Goal: Task Accomplishment & Management: Manage account settings

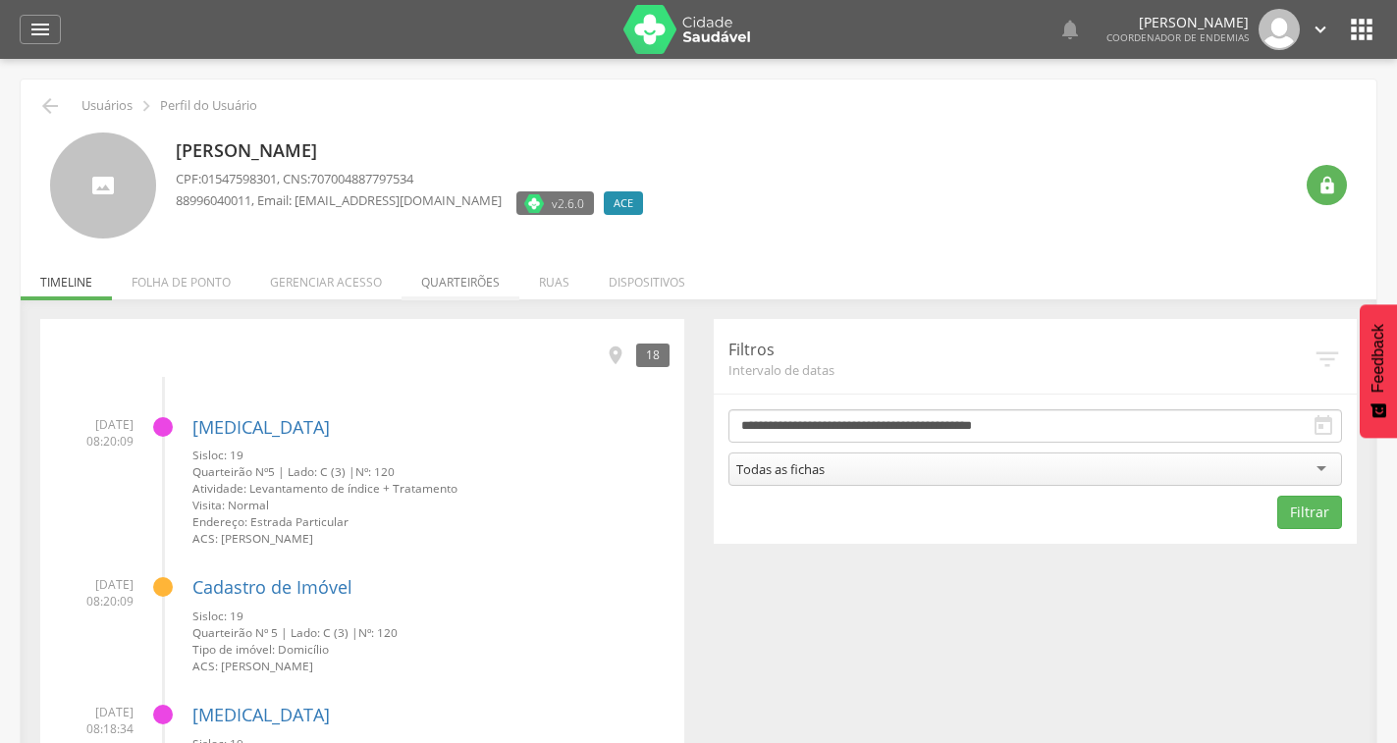
click at [468, 283] on li "Quarteirões" at bounding box center [460, 277] width 118 height 46
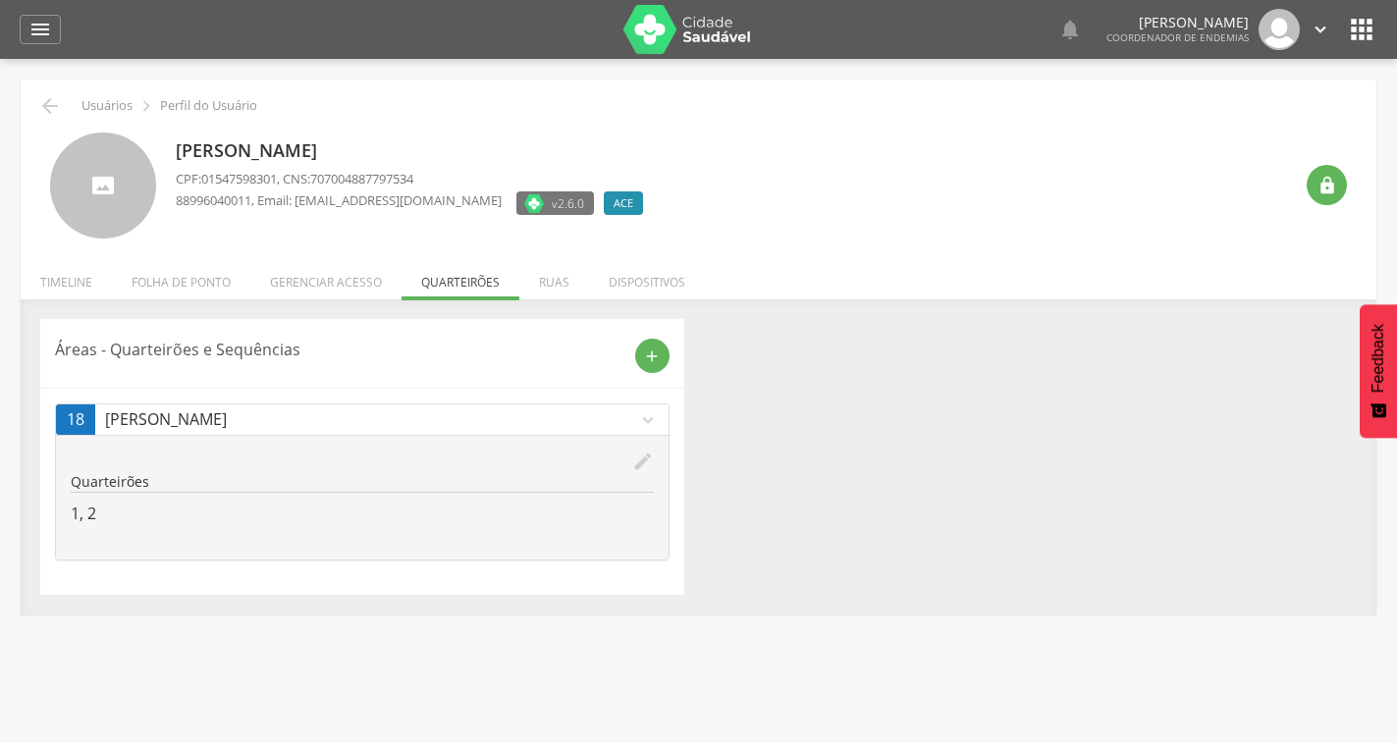
click at [644, 455] on icon "edit" at bounding box center [643, 462] width 22 height 22
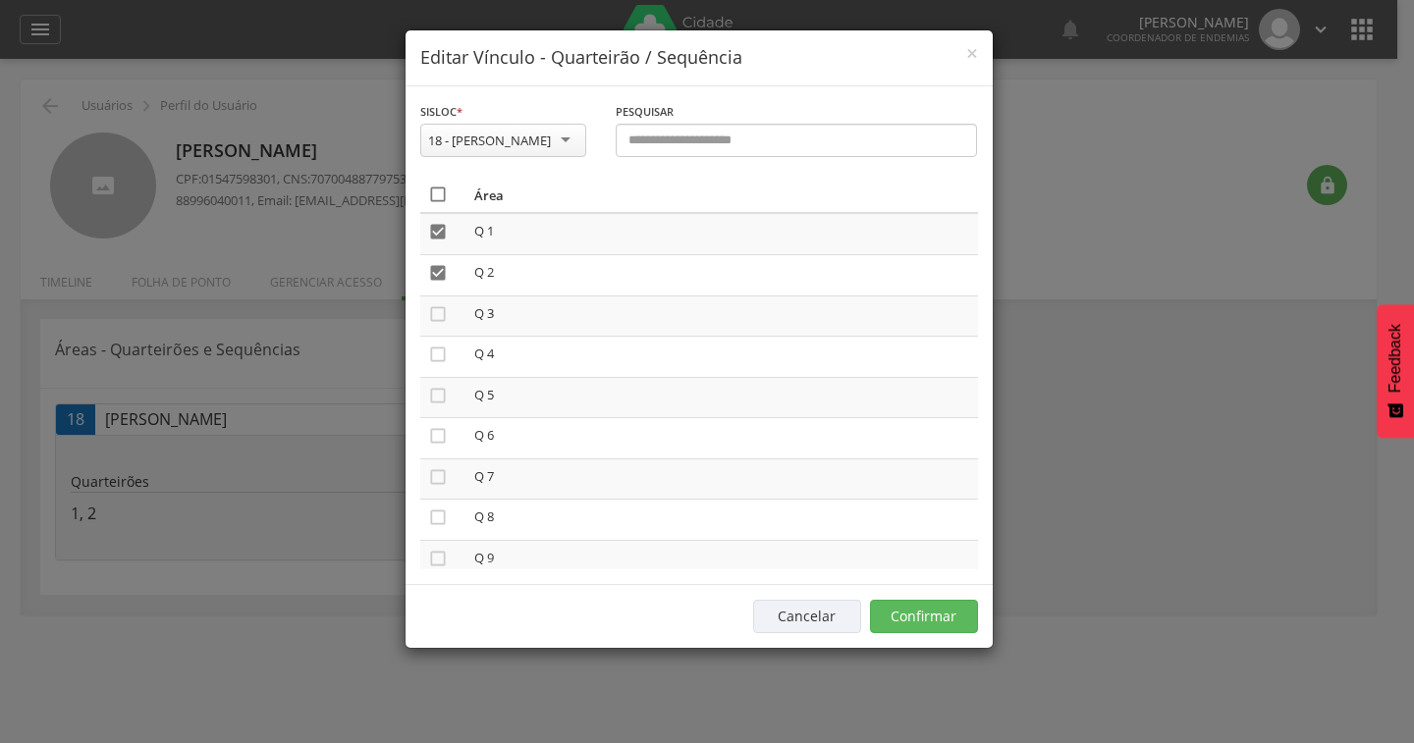
click at [432, 193] on icon "" at bounding box center [438, 195] width 20 height 20
click at [432, 193] on icon "" at bounding box center [438, 195] width 20 height 20
click at [958, 623] on button "Confirmar" at bounding box center [924, 616] width 108 height 33
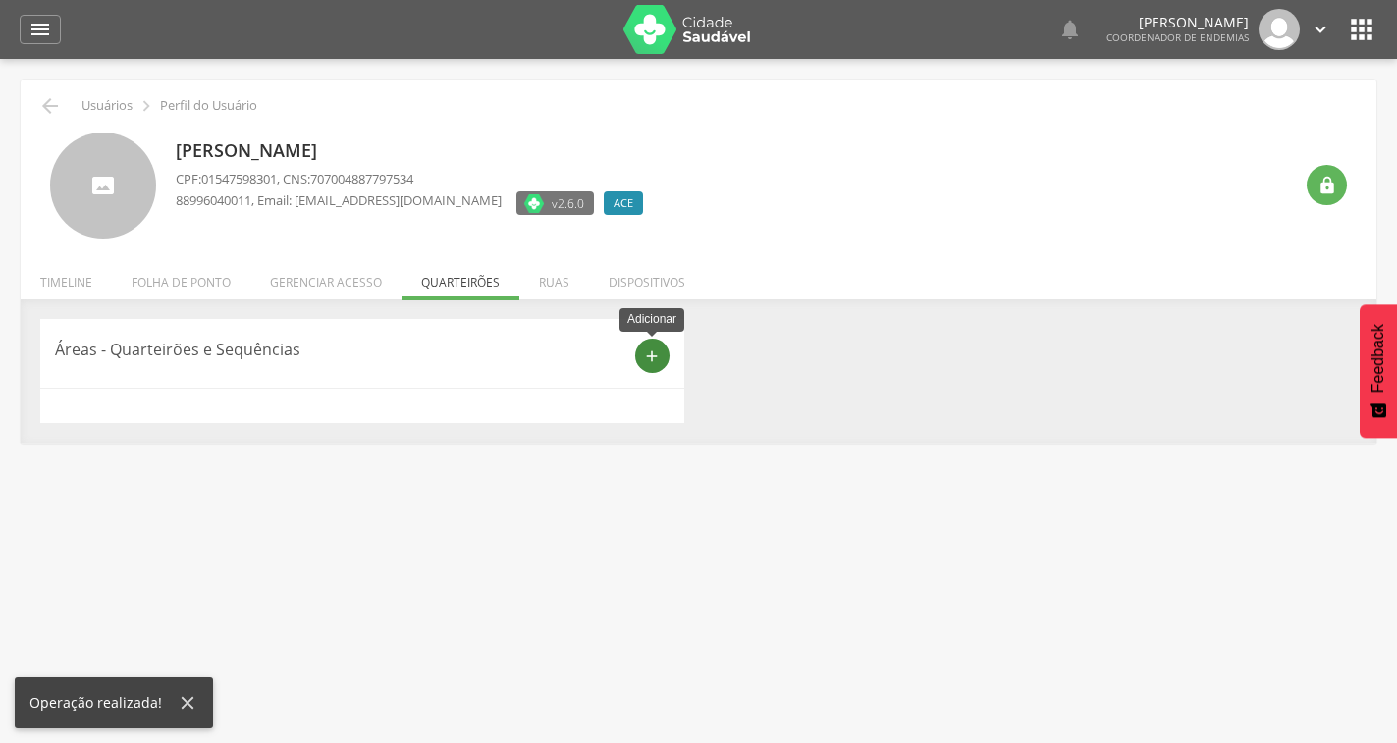
click at [639, 351] on div "add" at bounding box center [652, 356] width 34 height 34
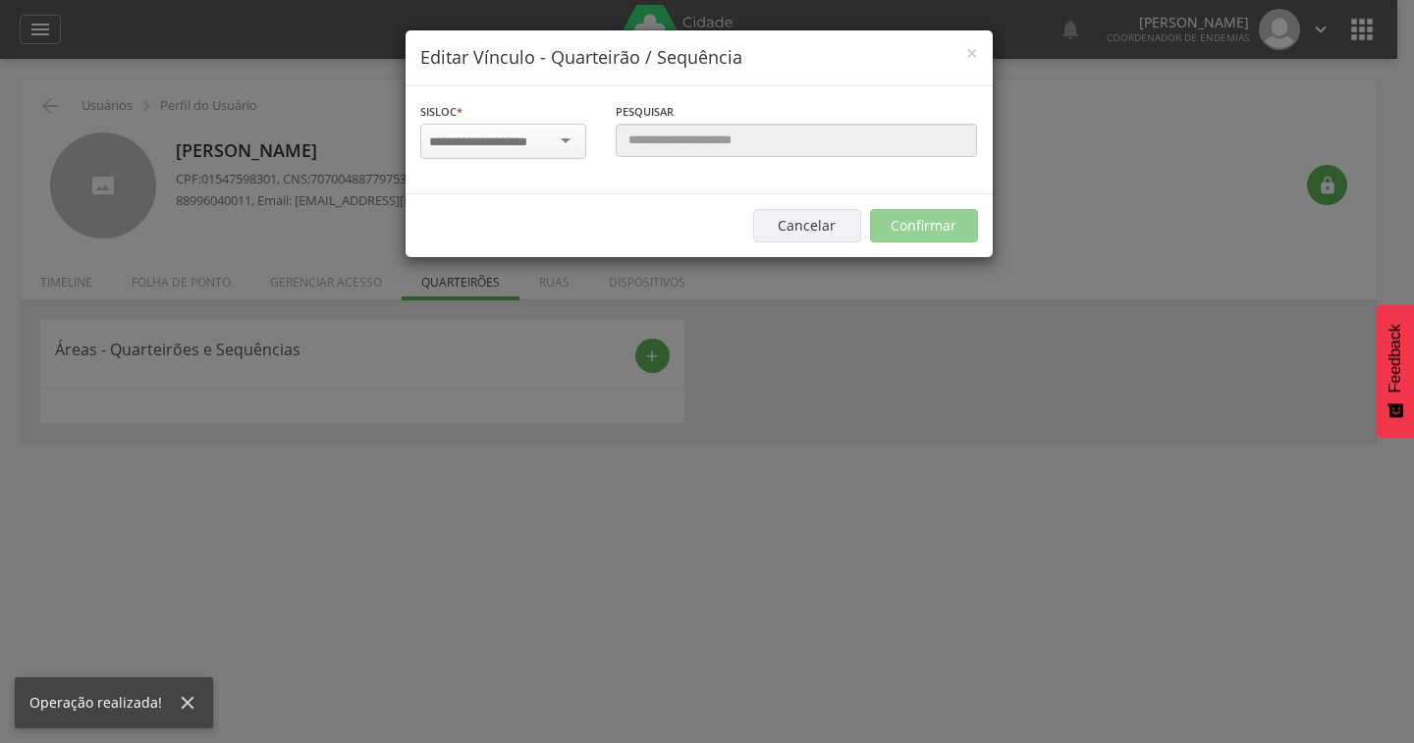
click at [519, 143] on input "select-one" at bounding box center [491, 143] width 124 height 18
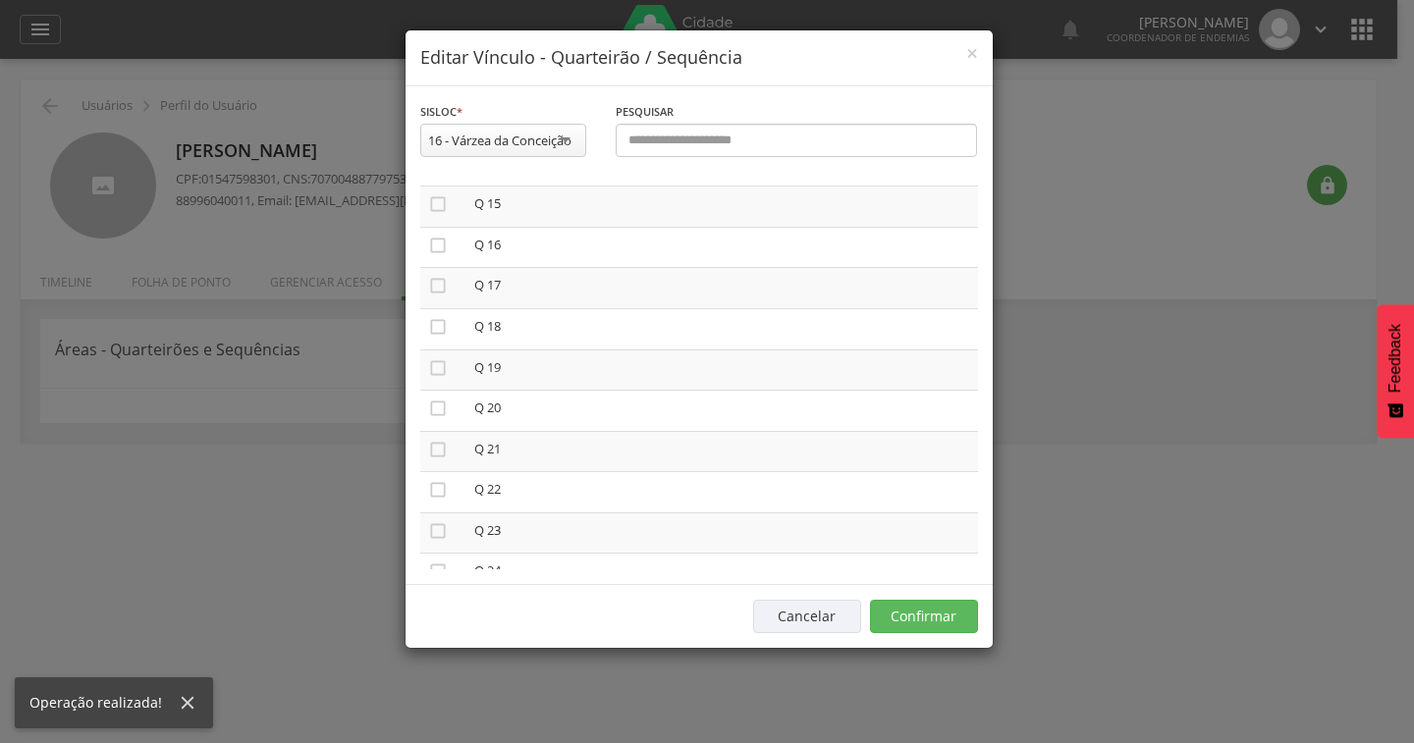
scroll to position [883, 0]
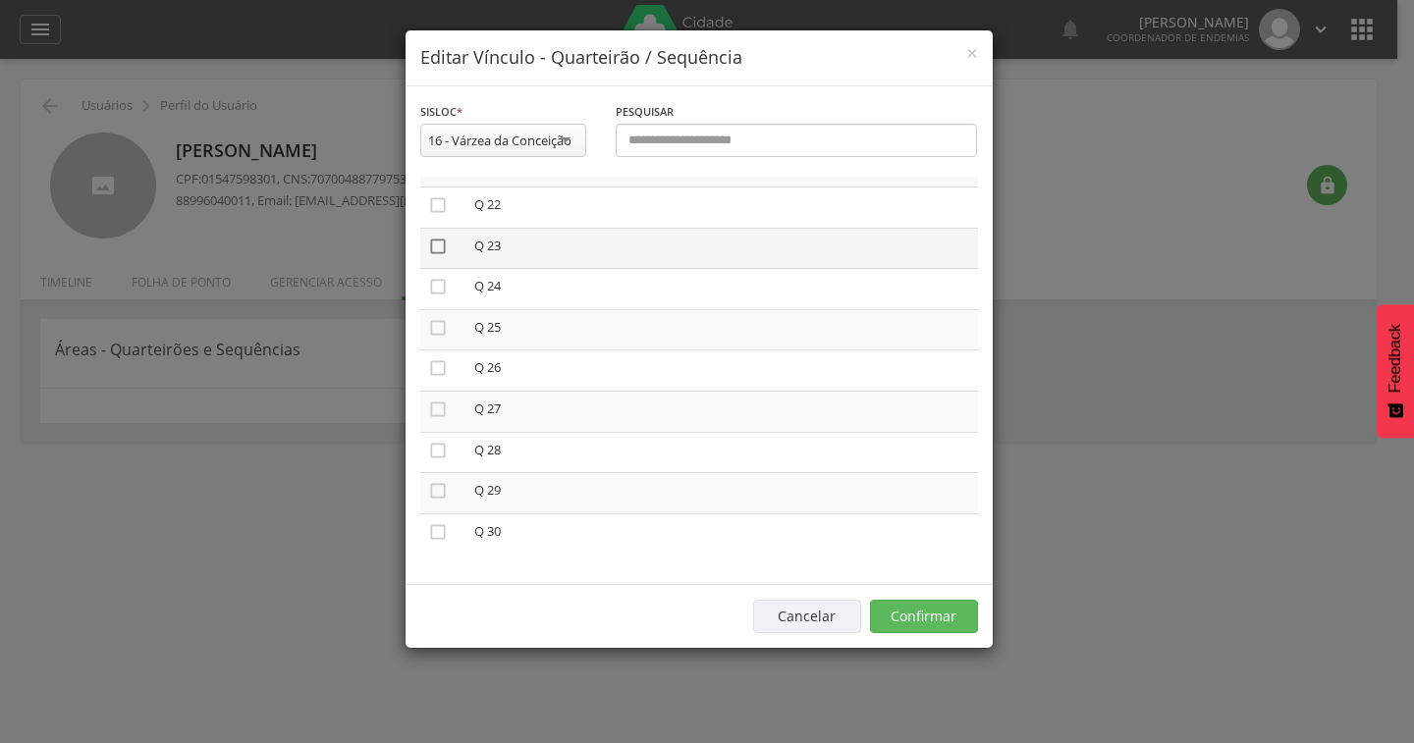
click at [439, 251] on icon "" at bounding box center [438, 247] width 20 height 20
click at [934, 613] on button "Confirmar" at bounding box center [924, 616] width 108 height 33
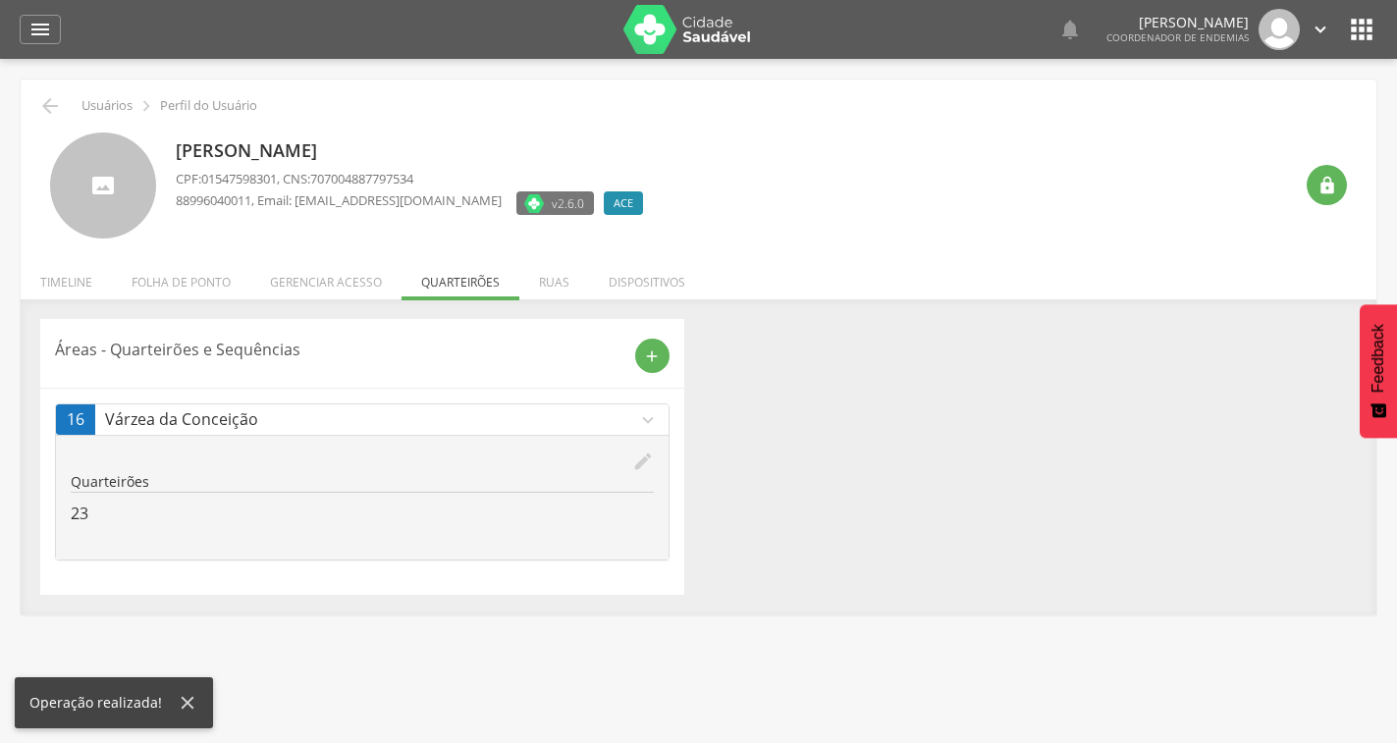
click at [463, 290] on ul "Início Produtividade Timeline Folha de ponto Remapeamento Gerenciar acesso Quar…" at bounding box center [699, 282] width 1356 height 17
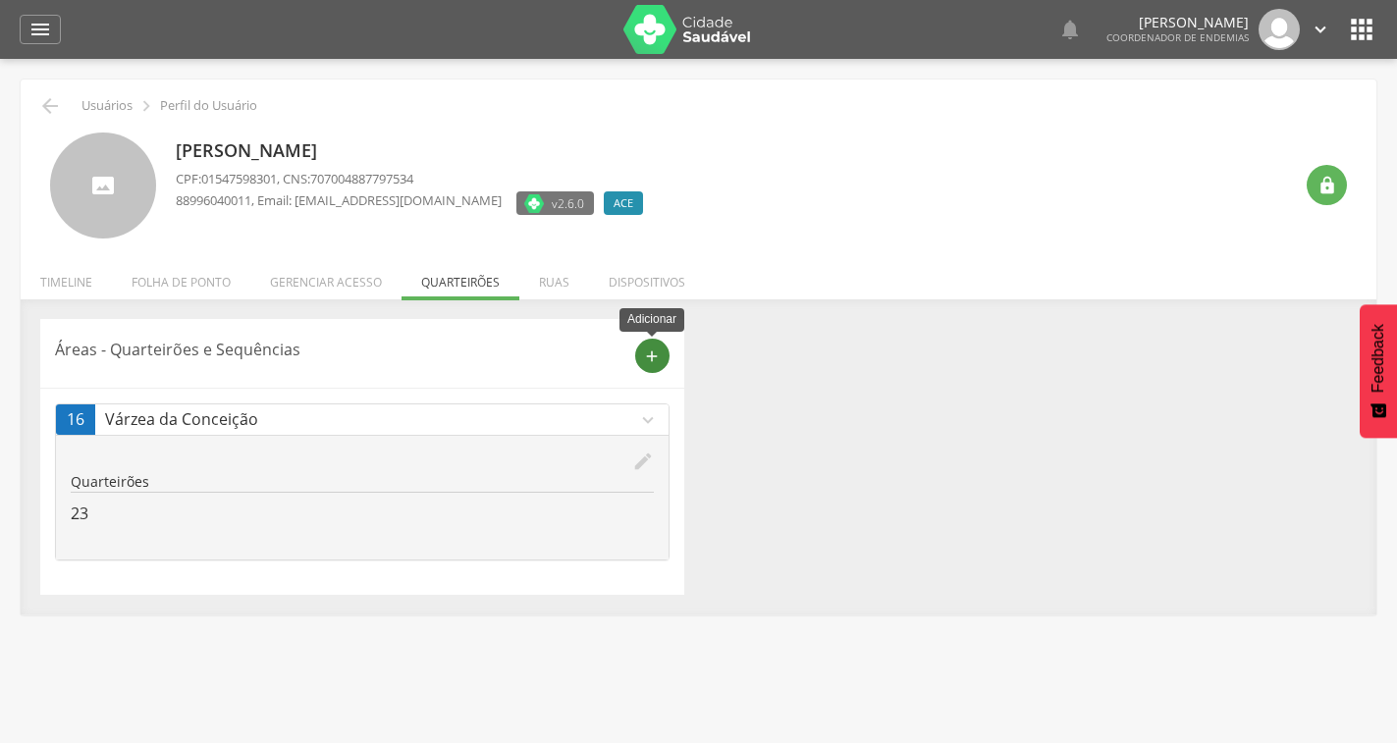
click at [659, 361] on icon "add" at bounding box center [652, 357] width 18 height 18
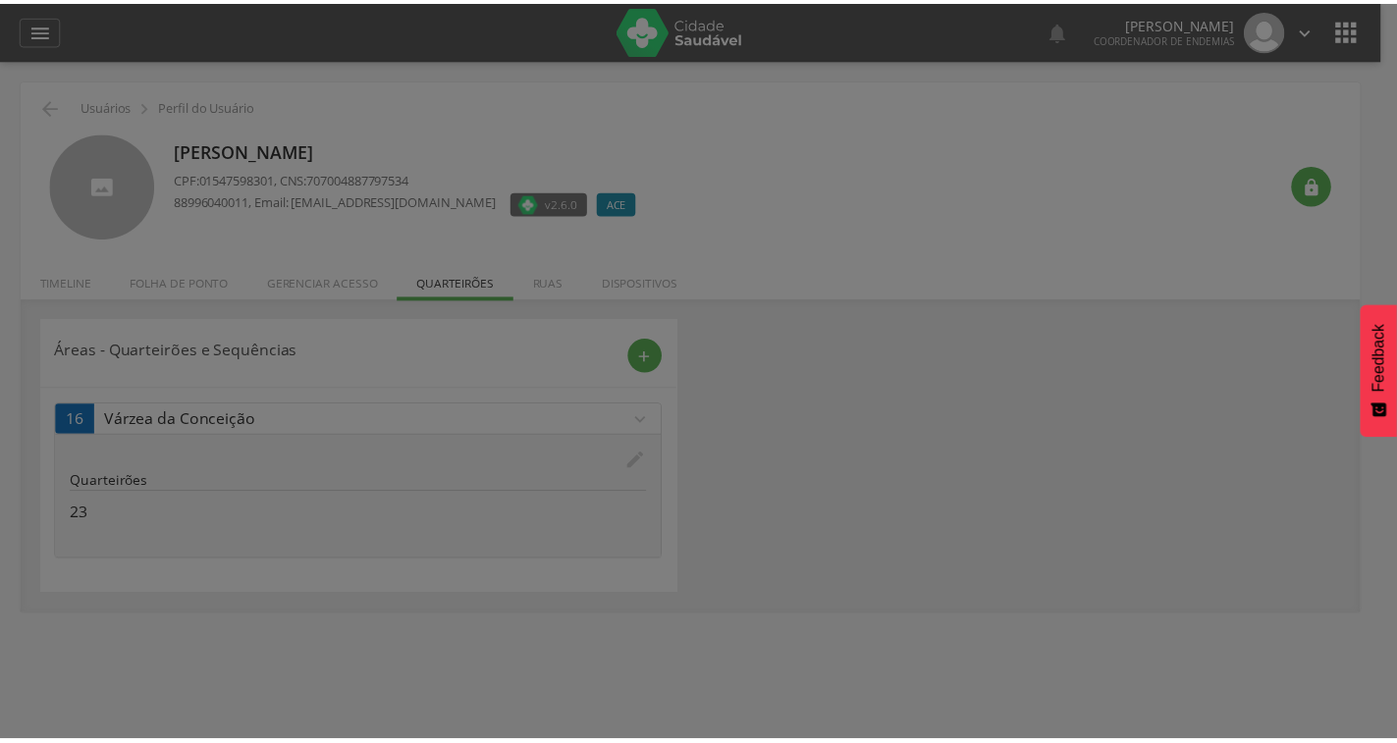
scroll to position [0, 0]
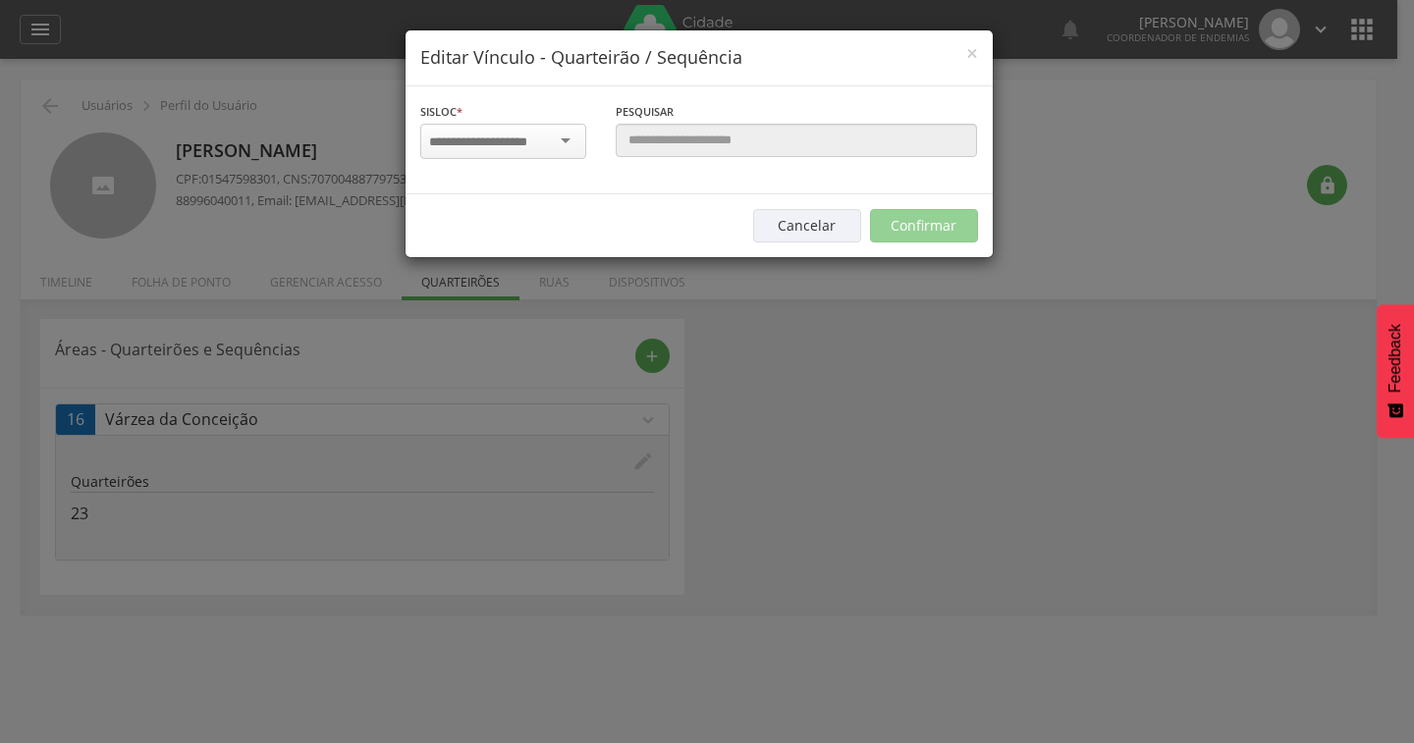
click at [990, 388] on div "× Editar Vínculo - Quarteirão / Sequência Sisloc * 1 - Centro 2 - [GEOGRAPHIC_D…" at bounding box center [707, 371] width 1414 height 743
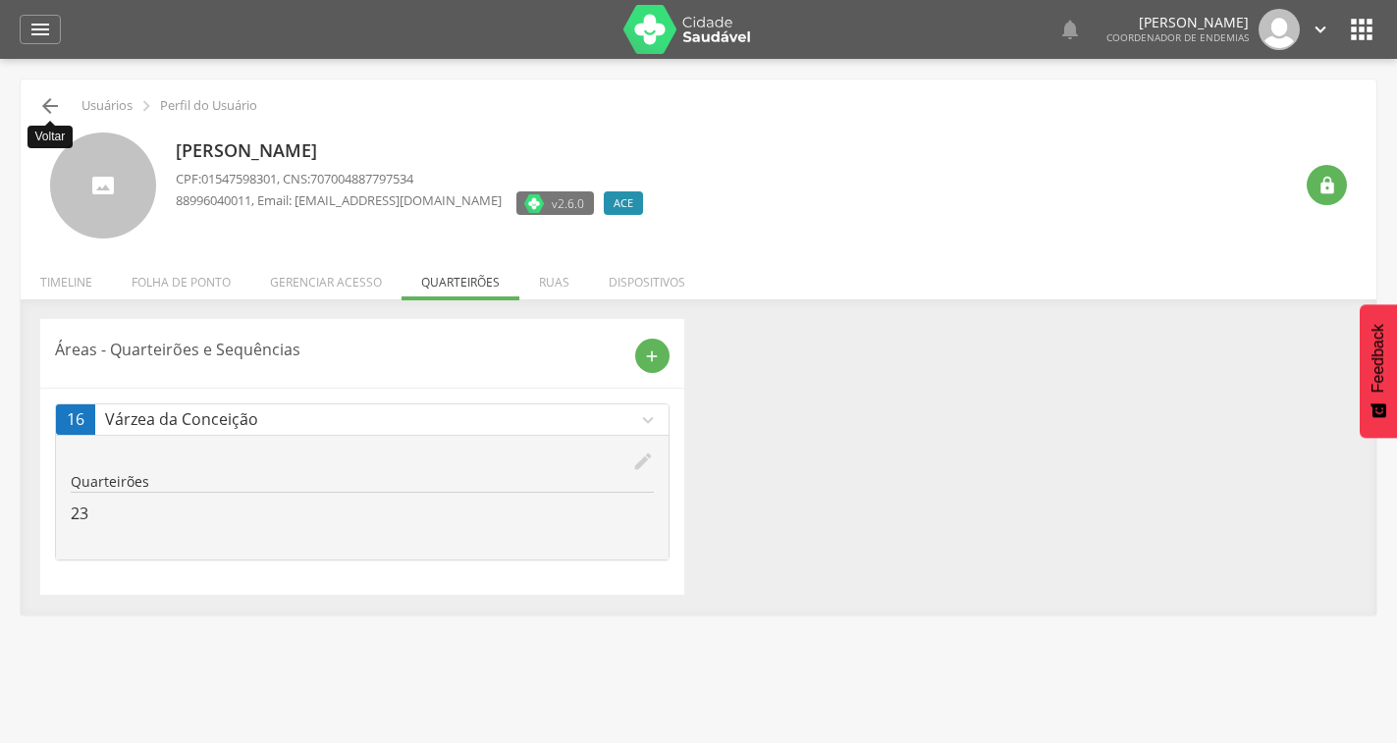
click at [43, 102] on icon "" at bounding box center [50, 106] width 24 height 24
